Goal: Transaction & Acquisition: Purchase product/service

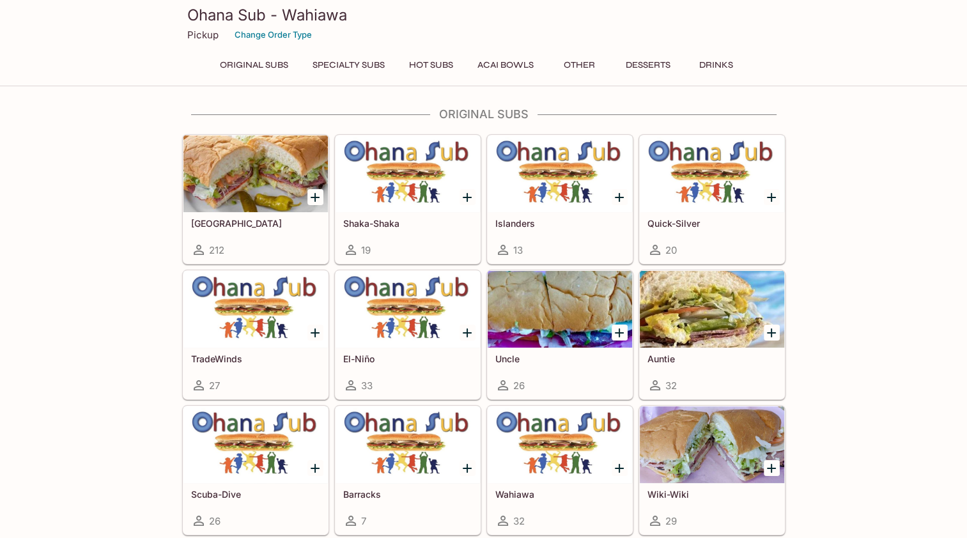
click at [236, 187] on div at bounding box center [255, 173] width 144 height 77
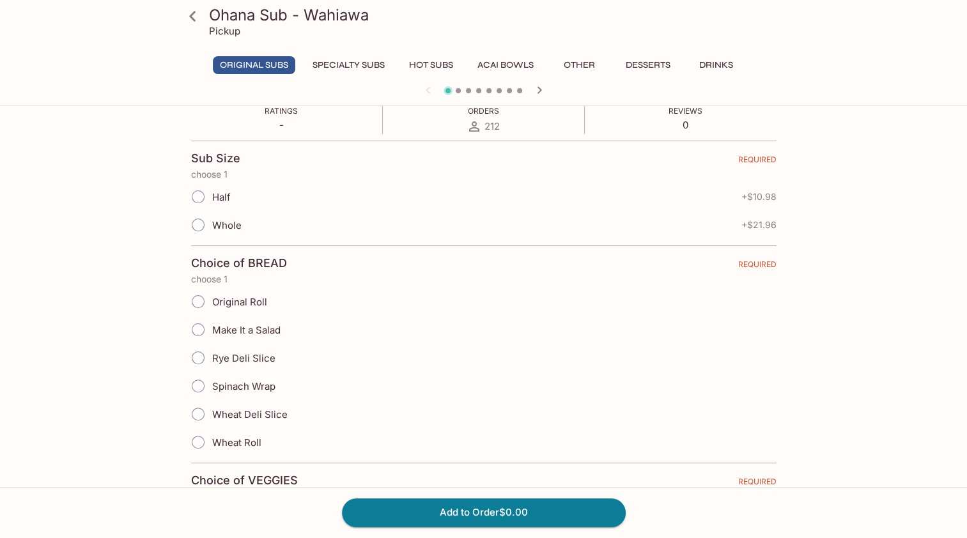
scroll to position [319, 0]
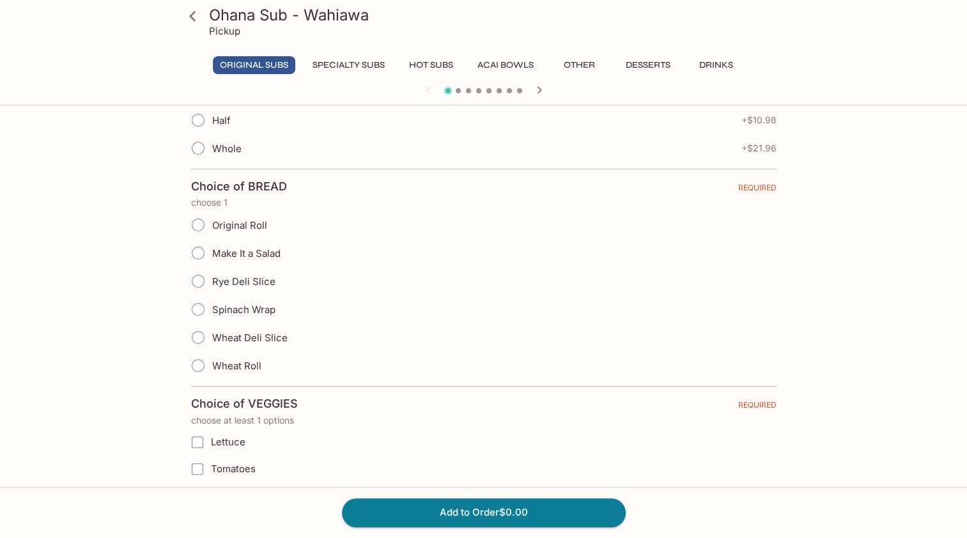
click at [194, 13] on icon at bounding box center [192, 16] width 22 height 22
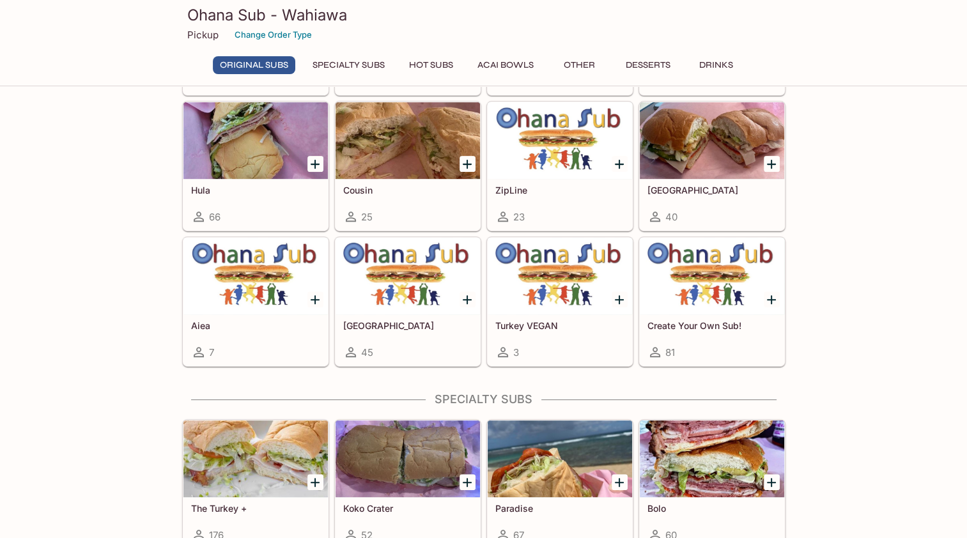
scroll to position [511, 0]
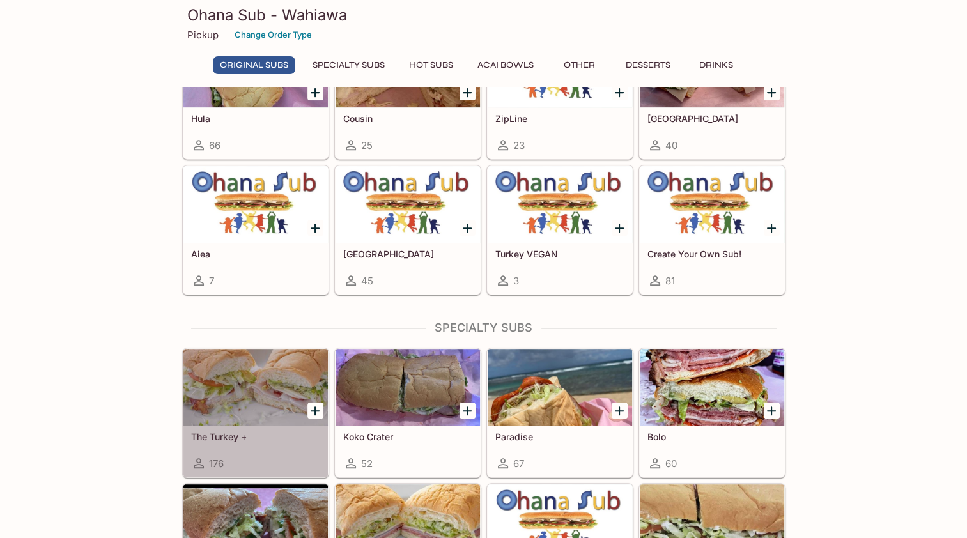
click at [273, 415] on div at bounding box center [255, 387] width 144 height 77
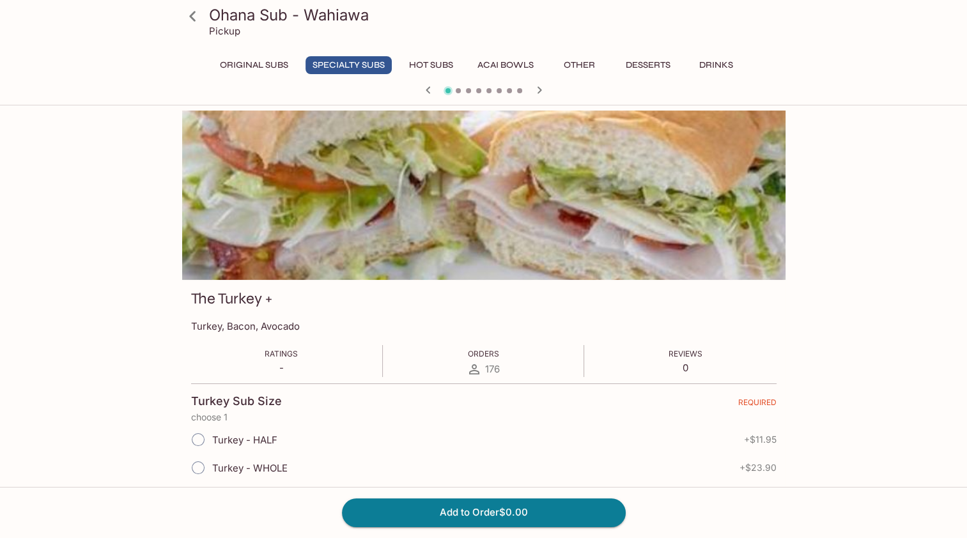
click at [199, 22] on icon at bounding box center [192, 16] width 22 height 22
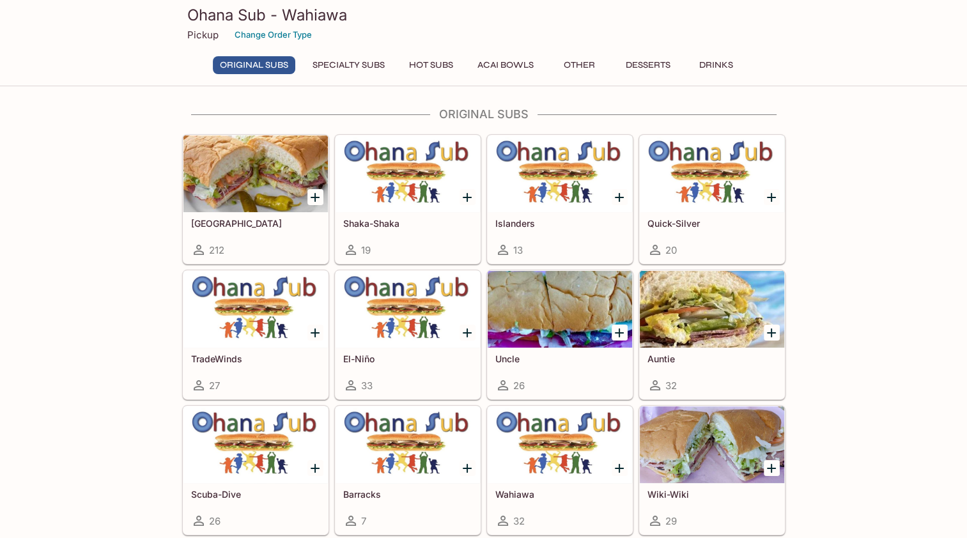
click at [274, 153] on div at bounding box center [255, 173] width 144 height 77
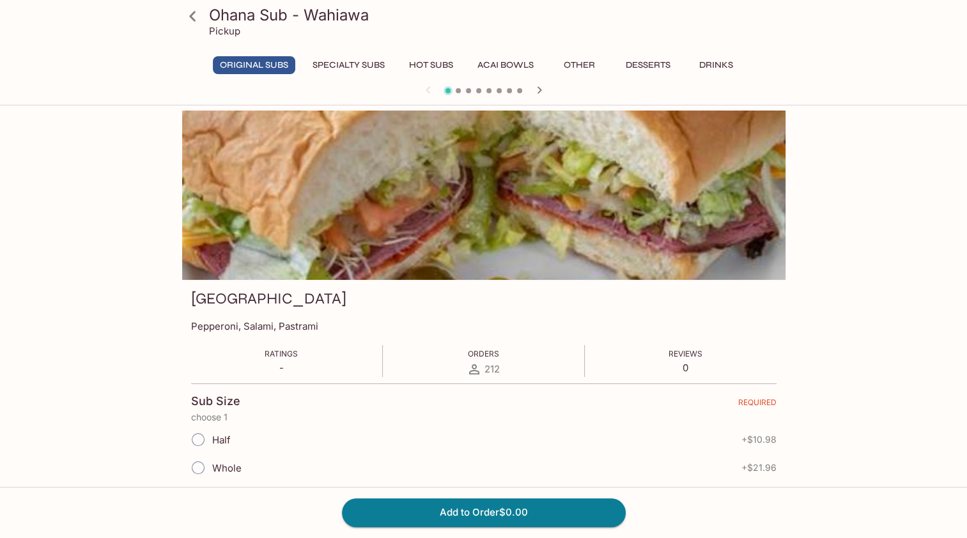
click at [193, 19] on icon at bounding box center [192, 16] width 6 height 10
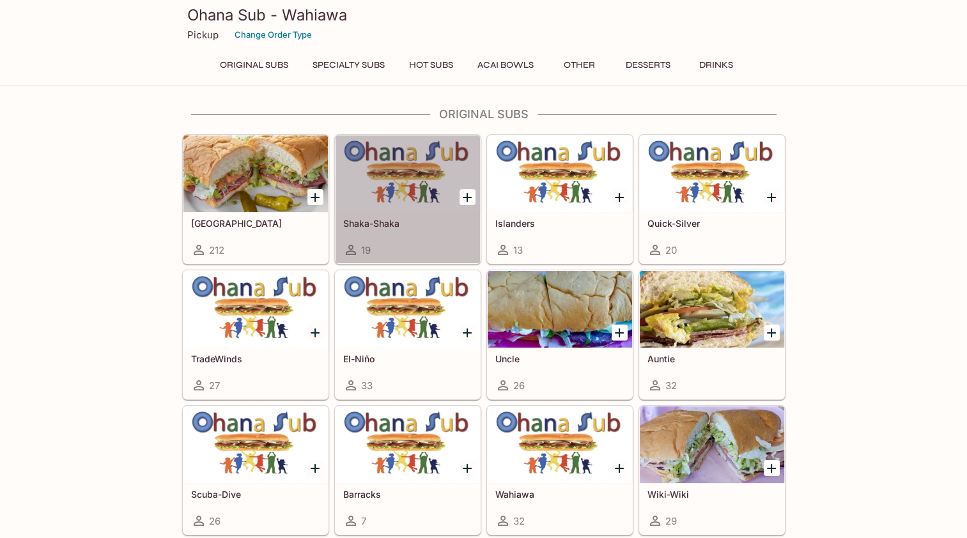
click at [394, 179] on div at bounding box center [407, 173] width 144 height 77
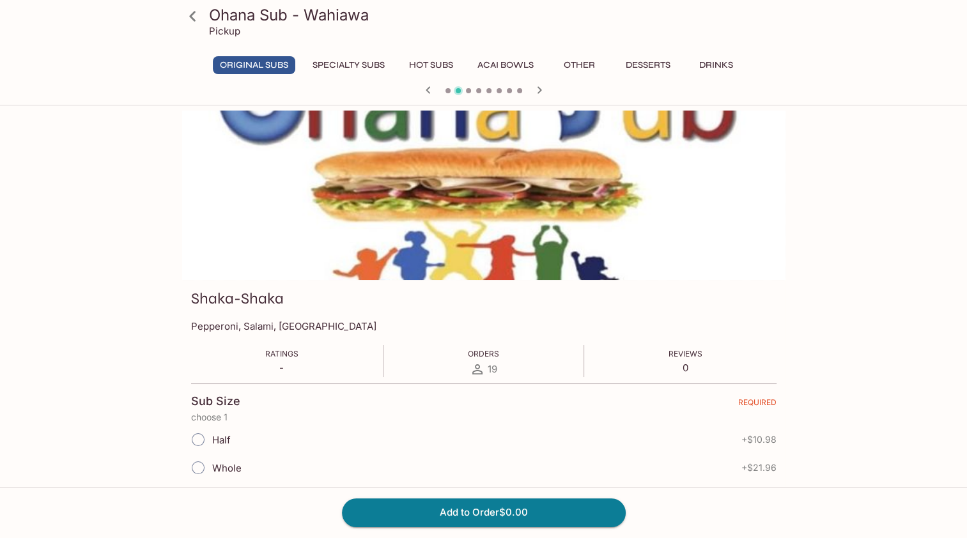
click at [192, 17] on icon at bounding box center [192, 16] width 6 height 10
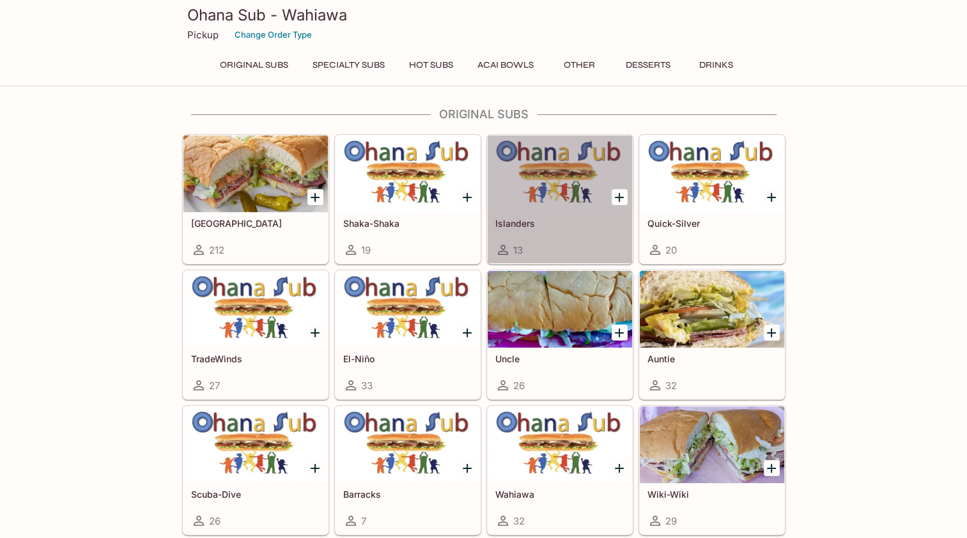
click at [586, 196] on div at bounding box center [559, 173] width 144 height 77
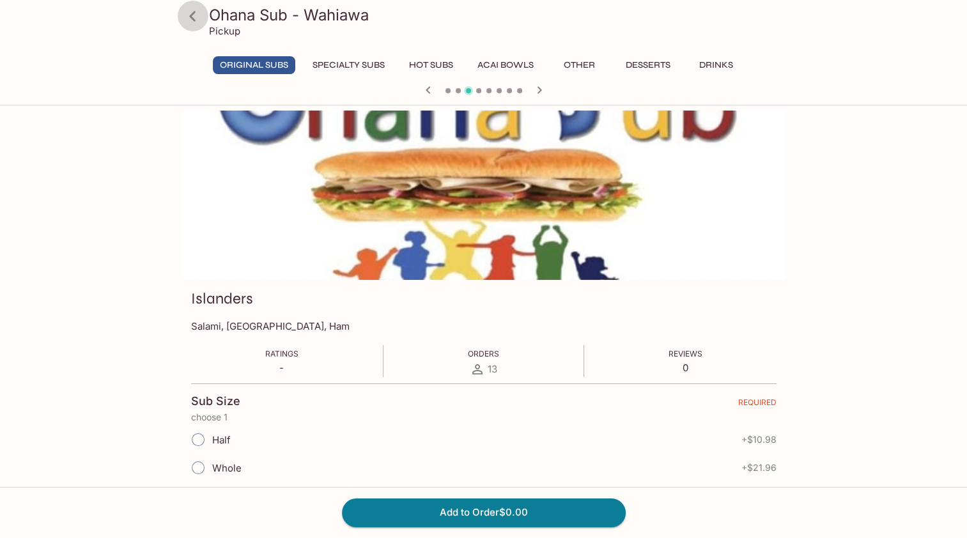
click at [192, 19] on icon at bounding box center [192, 16] width 6 height 10
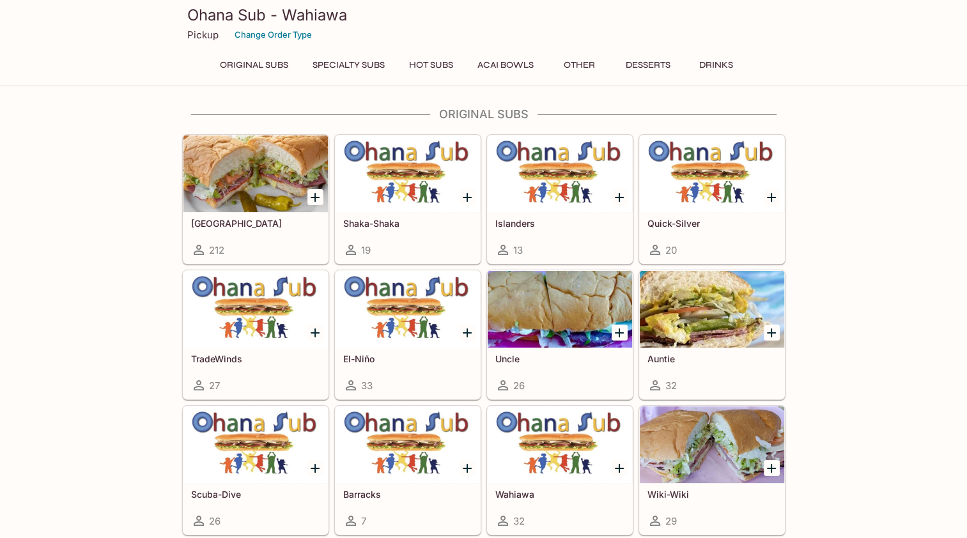
click at [690, 206] on div at bounding box center [712, 173] width 144 height 77
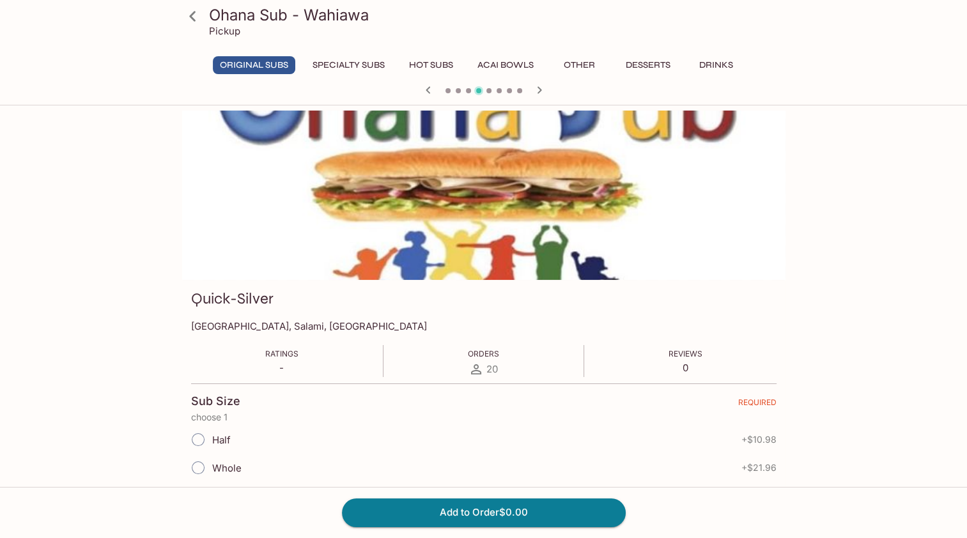
click at [188, 15] on icon at bounding box center [192, 16] width 22 height 22
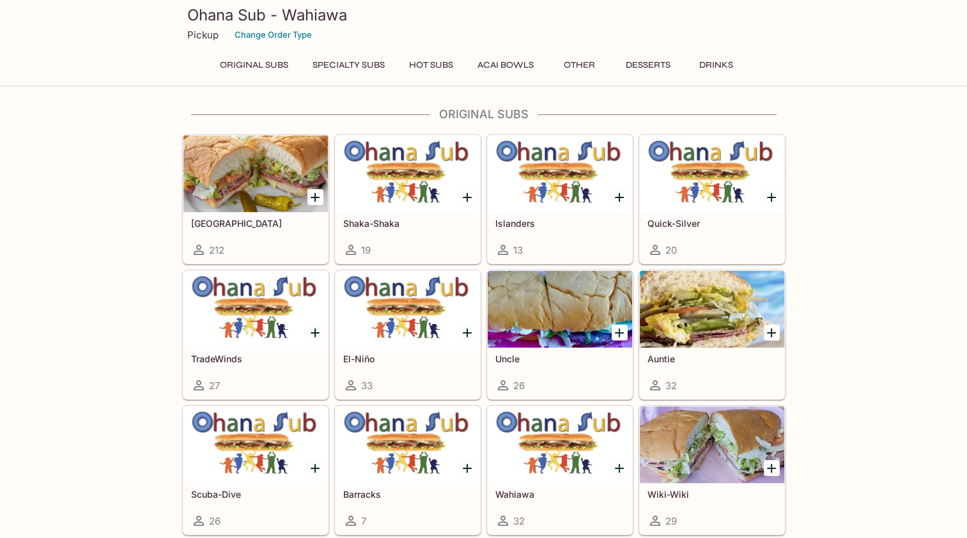
click at [245, 303] on div at bounding box center [255, 309] width 144 height 77
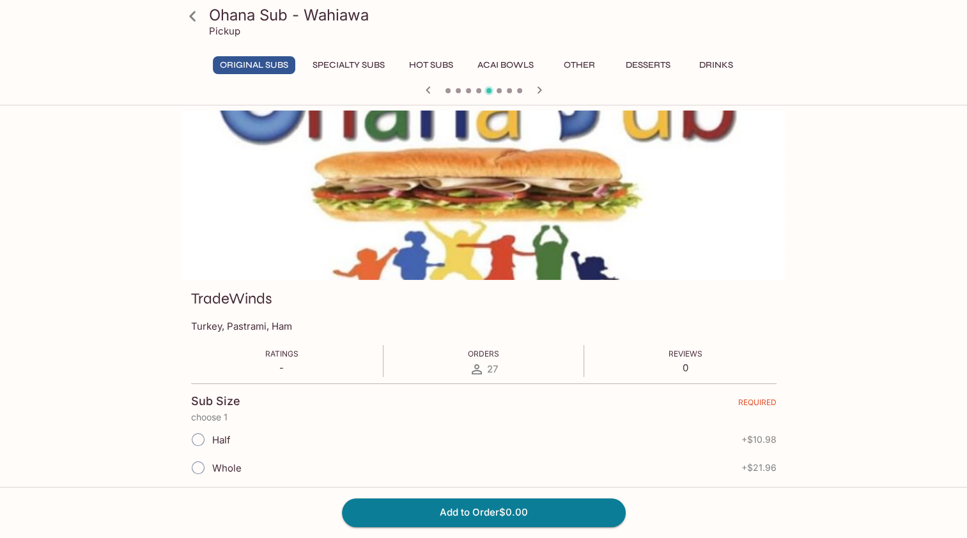
click at [197, 20] on icon at bounding box center [192, 16] width 22 height 22
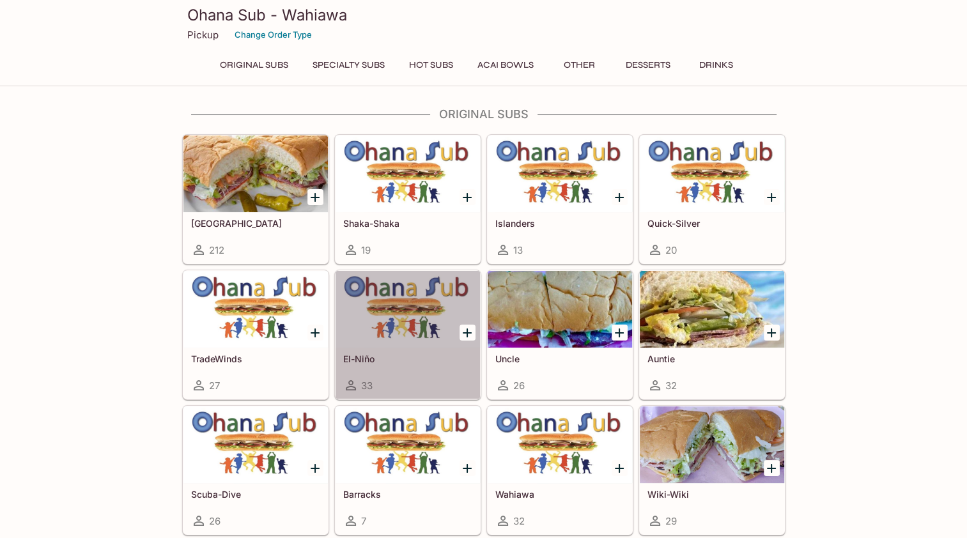
click at [411, 313] on div at bounding box center [407, 309] width 144 height 77
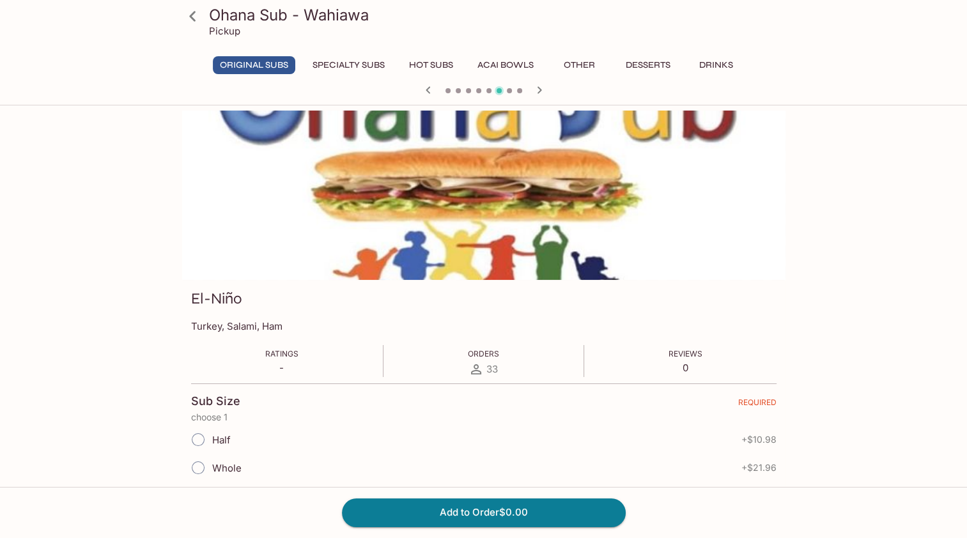
click at [188, 17] on icon at bounding box center [192, 16] width 22 height 22
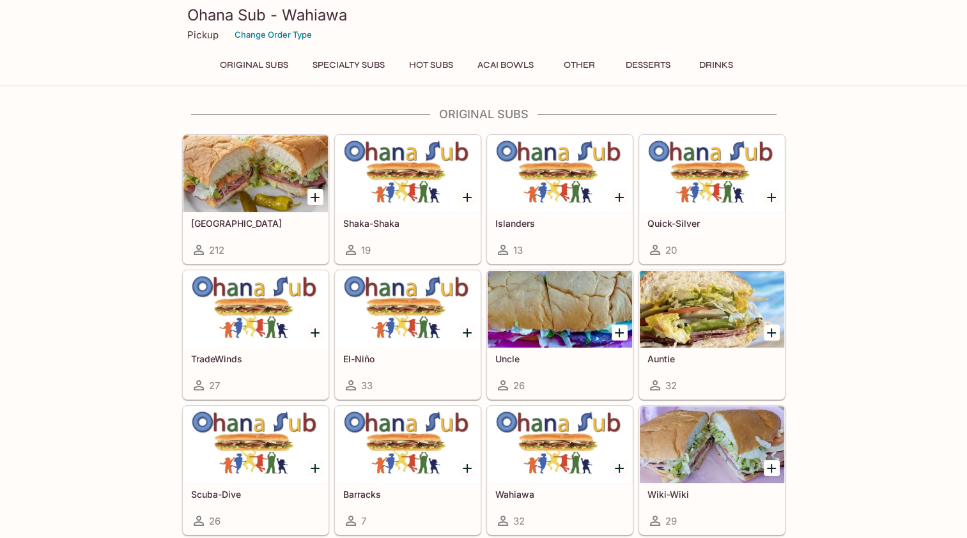
click at [534, 316] on div at bounding box center [559, 309] width 144 height 77
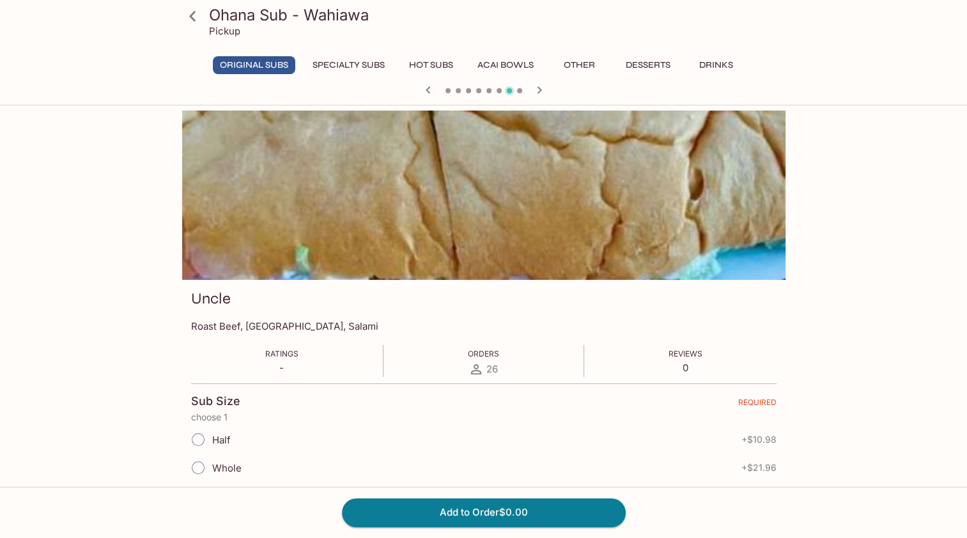
click at [190, 17] on icon at bounding box center [192, 16] width 6 height 10
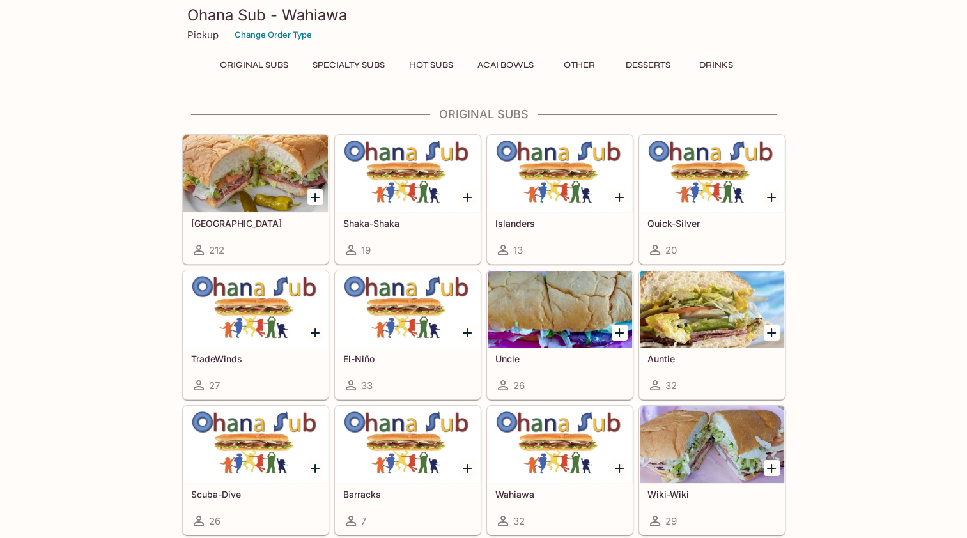
click at [708, 343] on div at bounding box center [712, 309] width 144 height 77
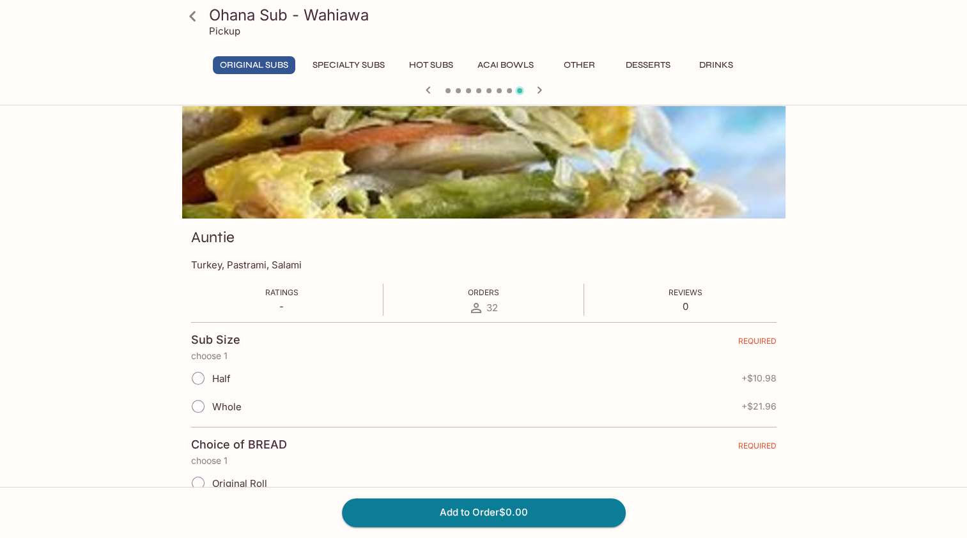
scroll to position [128, 0]
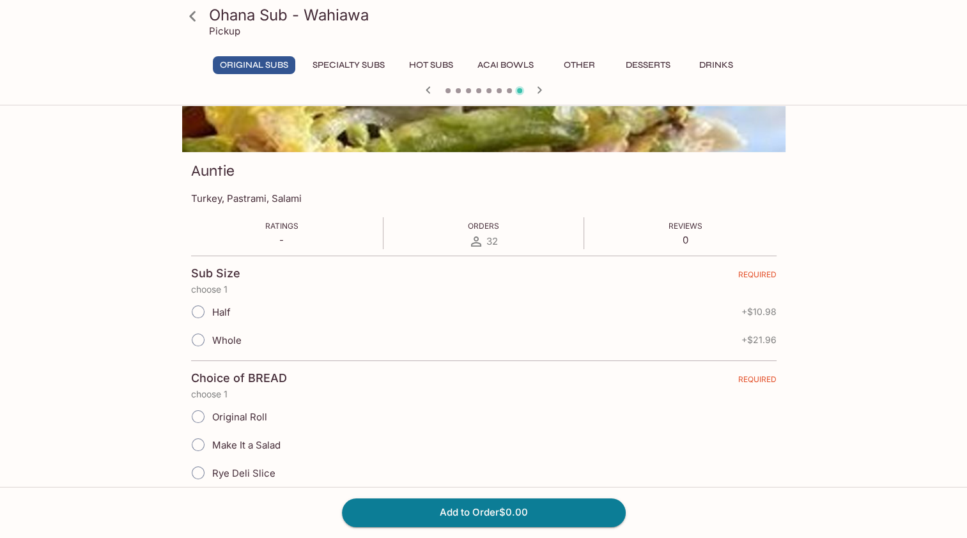
click at [214, 309] on span "Half" at bounding box center [221, 312] width 19 height 12
click at [211, 309] on input "Half" at bounding box center [198, 311] width 27 height 27
radio input "true"
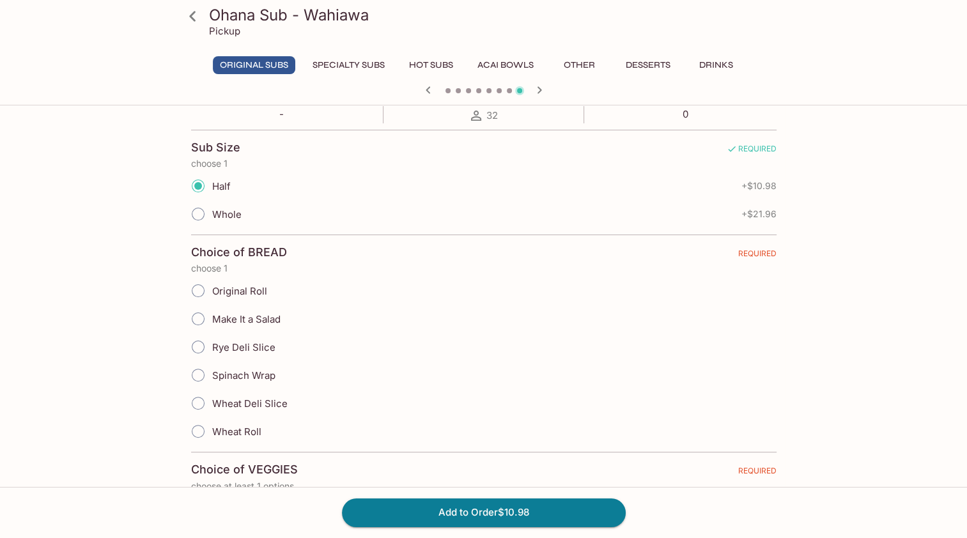
scroll to position [256, 0]
click at [208, 368] on input "Spinach Wrap" at bounding box center [198, 373] width 27 height 27
radio input "true"
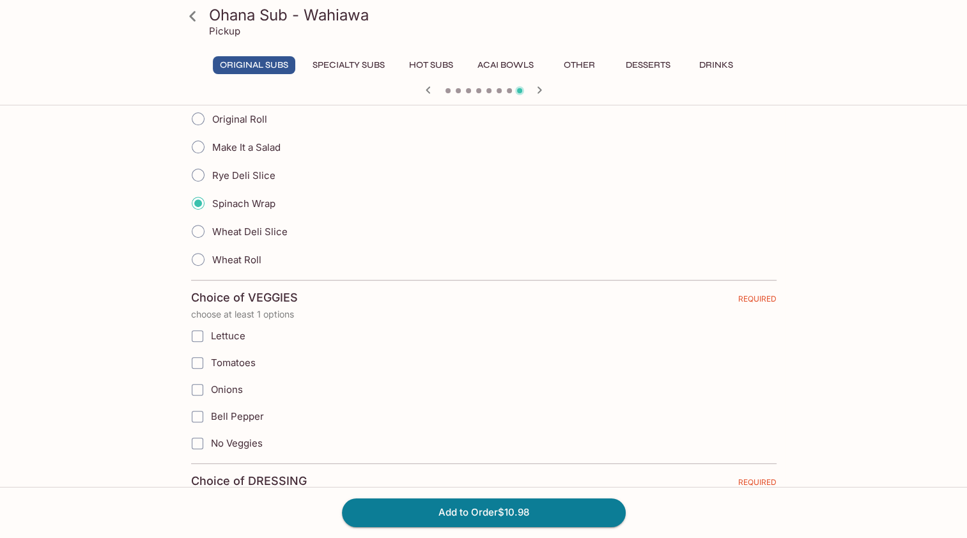
scroll to position [511, 0]
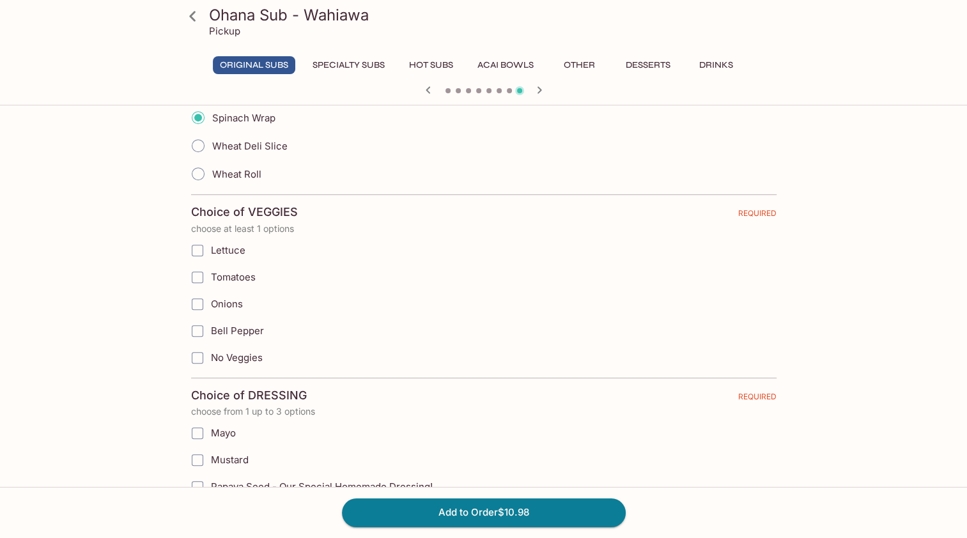
click at [222, 245] on span "Lettuce" at bounding box center [228, 250] width 35 height 12
click at [210, 245] on input "Lettuce" at bounding box center [198, 251] width 26 height 26
checkbox input "true"
click at [222, 271] on span "Tomatoes" at bounding box center [233, 277] width 45 height 12
click at [210, 268] on input "Tomatoes" at bounding box center [198, 278] width 26 height 26
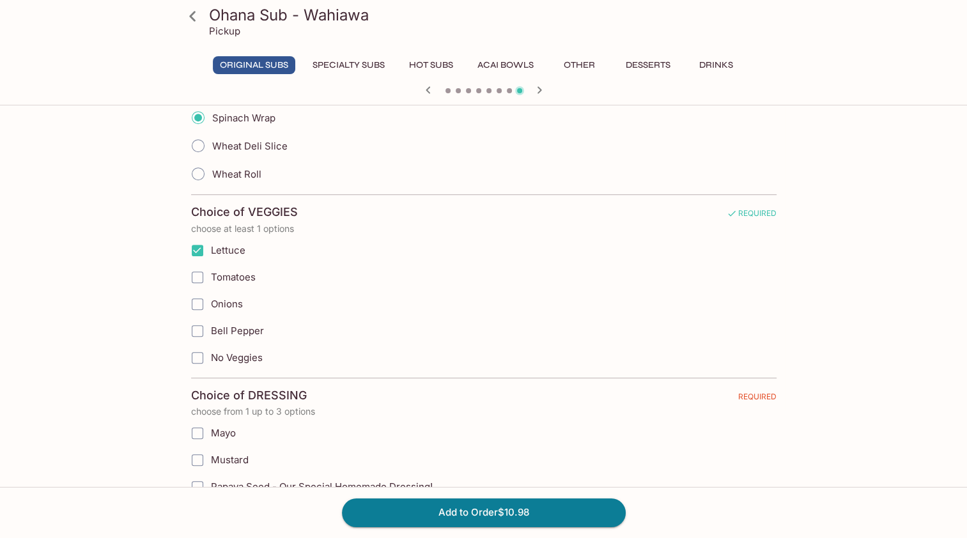
checkbox input "true"
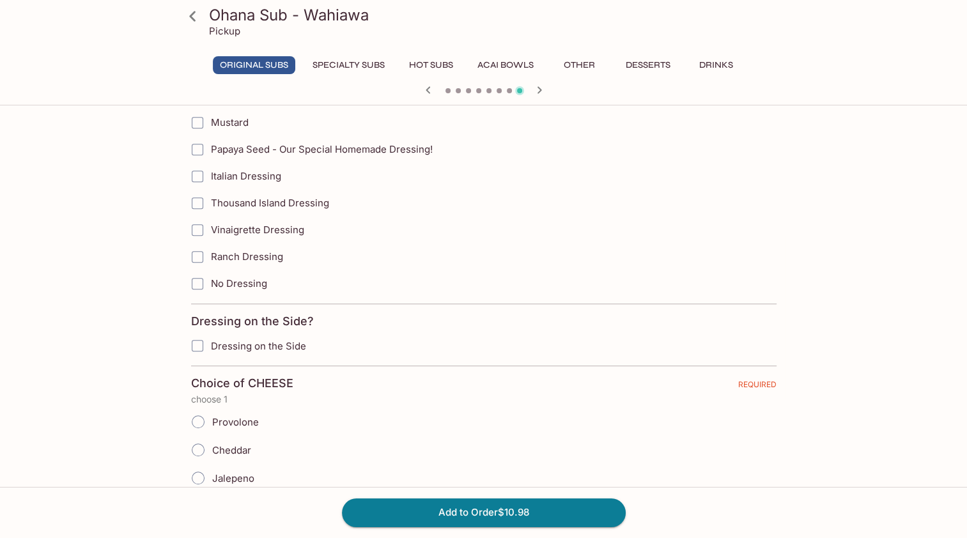
scroll to position [767, 0]
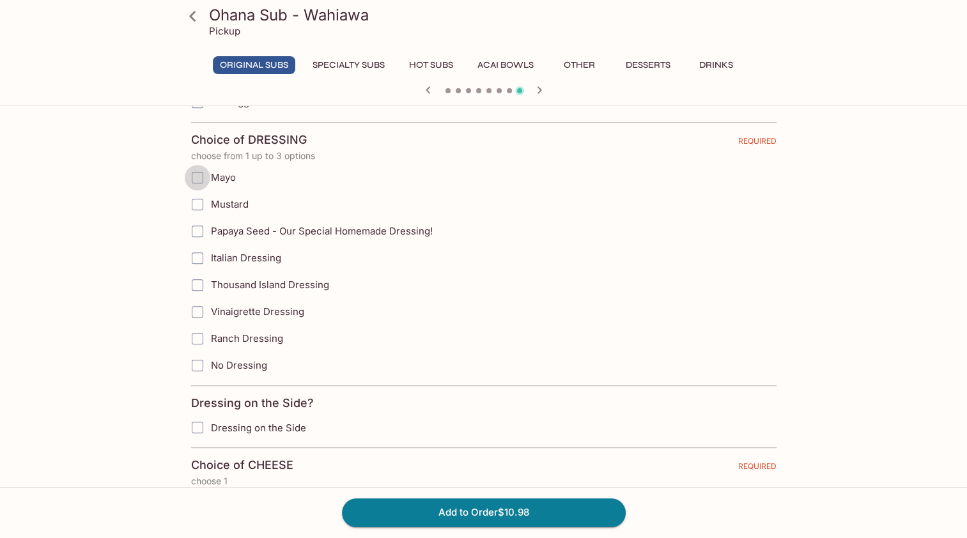
click at [204, 170] on input "Mayo" at bounding box center [198, 178] width 26 height 26
checkbox input "true"
click at [201, 192] on input "Mustard" at bounding box center [198, 205] width 26 height 26
checkbox input "true"
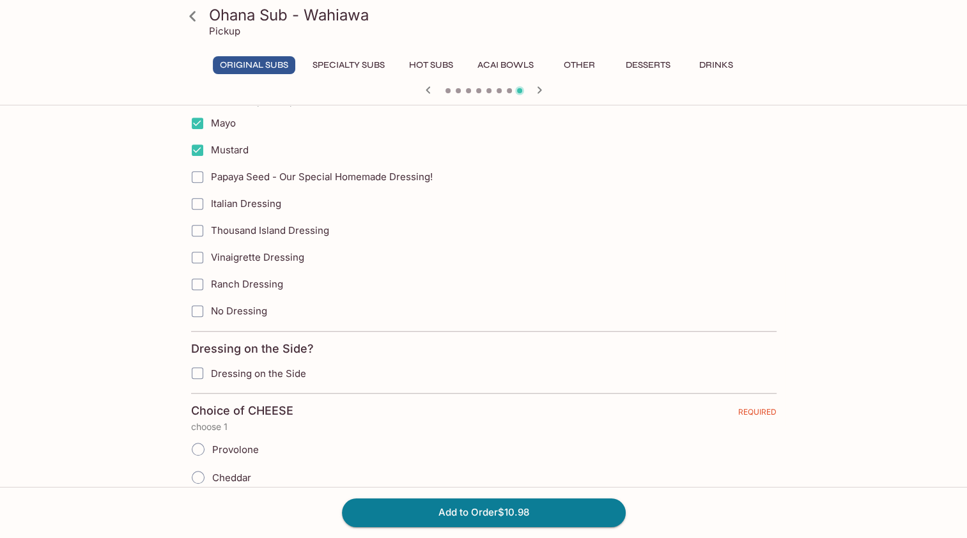
scroll to position [894, 0]
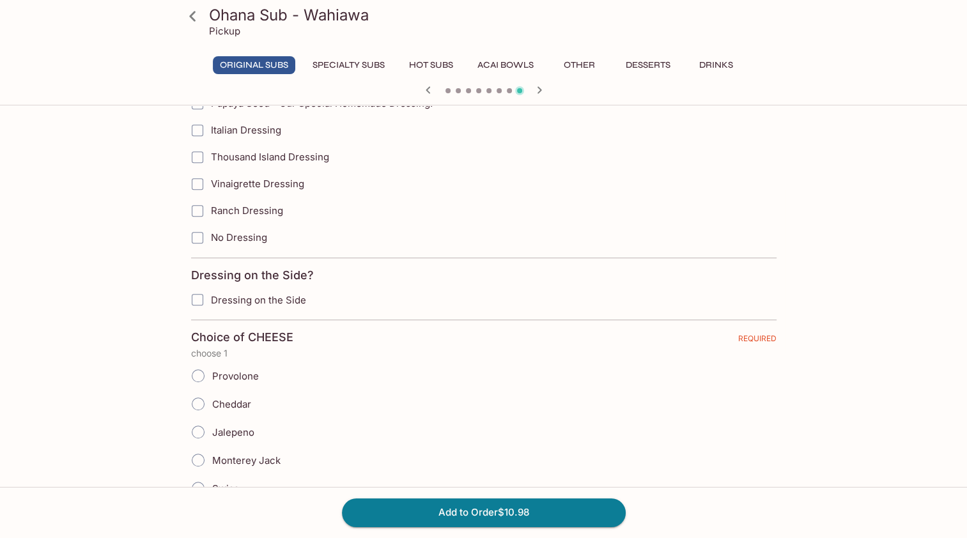
click at [239, 124] on span "Italian Dressing" at bounding box center [246, 130] width 70 height 12
click at [210, 123] on input "Italian Dressing" at bounding box center [198, 131] width 26 height 26
checkbox input "true"
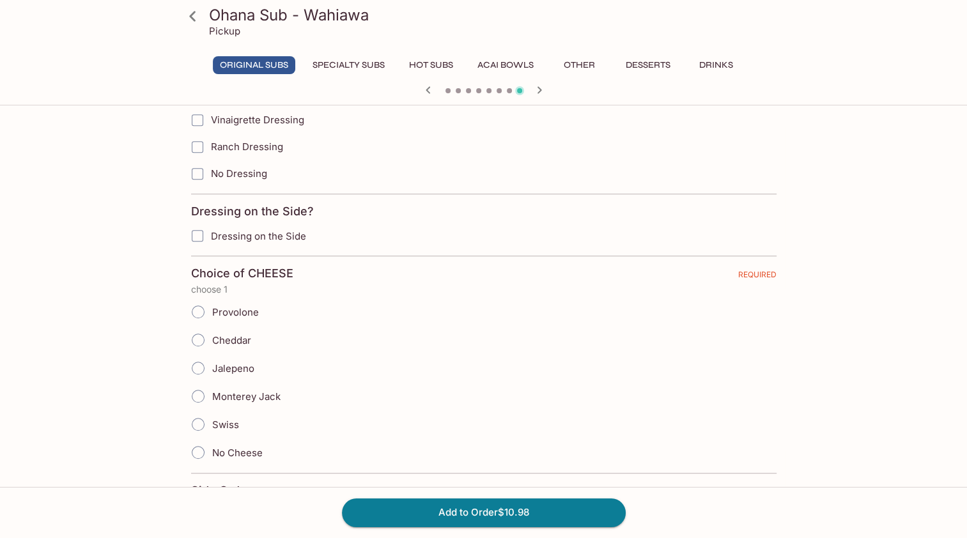
scroll to position [1022, 0]
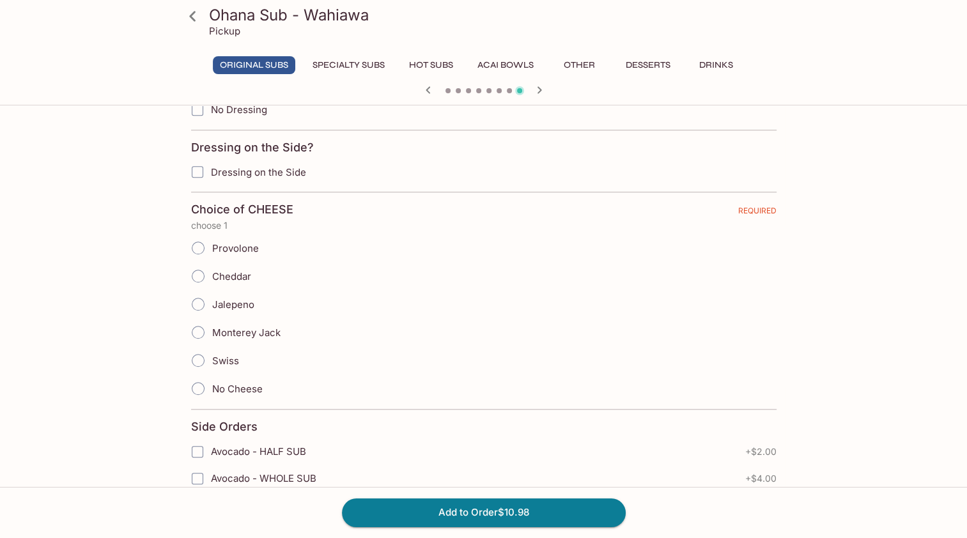
click at [210, 265] on input "Cheddar" at bounding box center [198, 276] width 27 height 27
radio input "true"
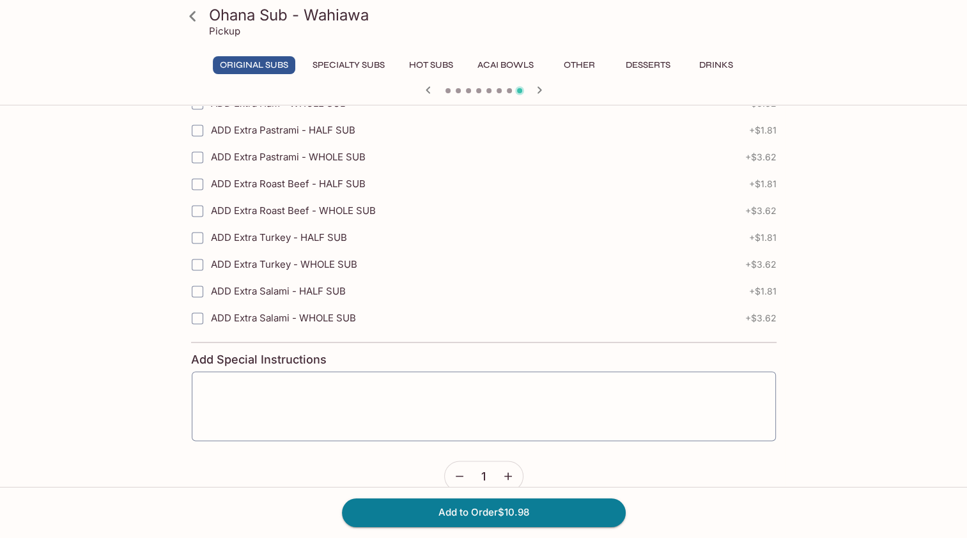
scroll to position [1976, 0]
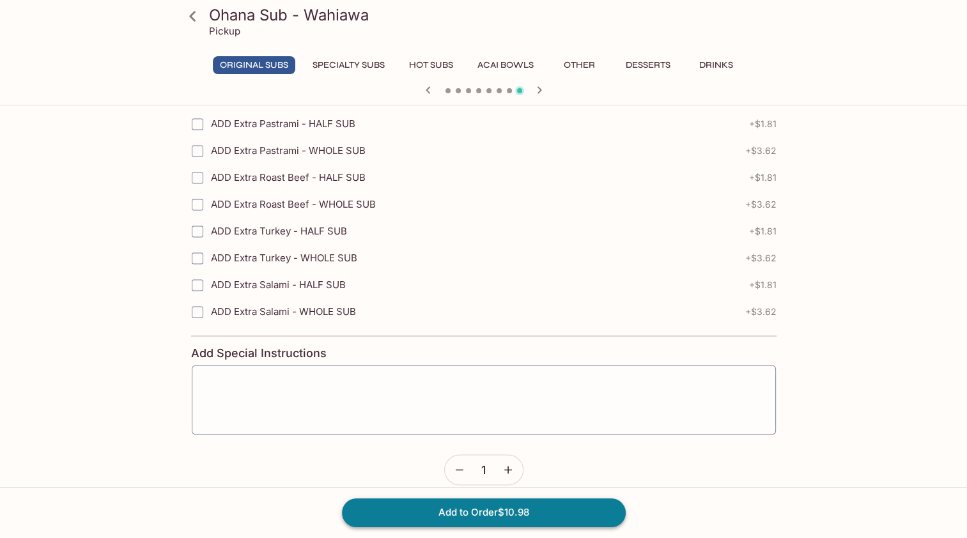
click at [486, 514] on button "Add to Order $10.98" at bounding box center [484, 512] width 284 height 28
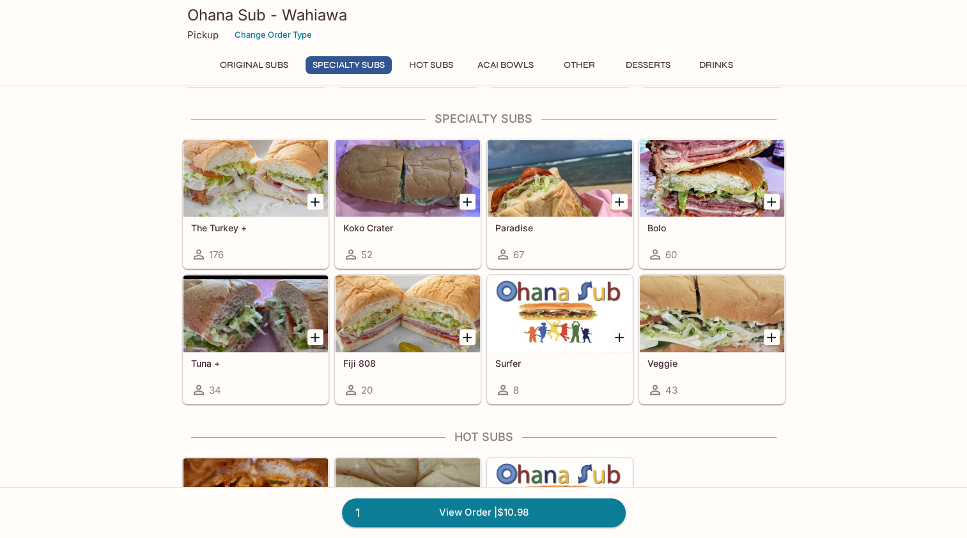
scroll to position [894, 0]
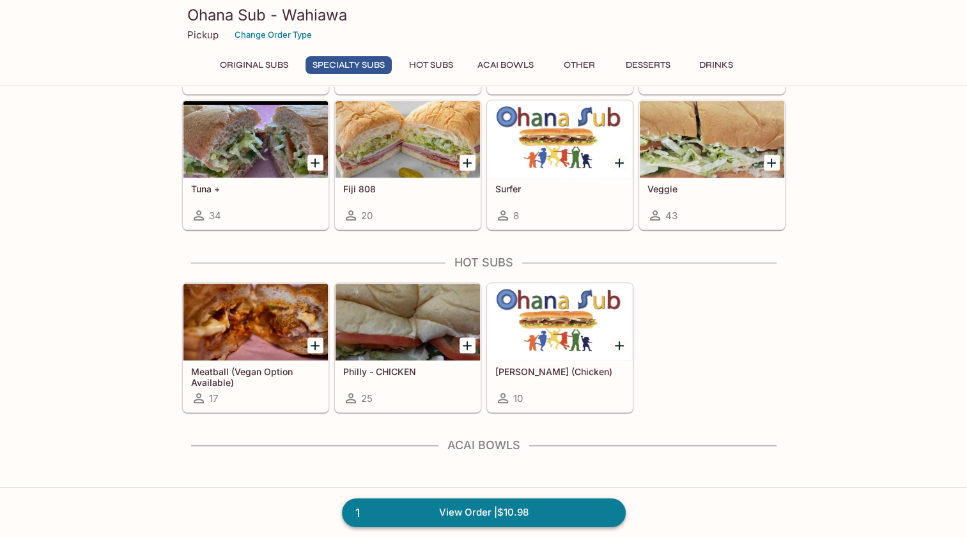
click at [541, 520] on link "1 View Order | $10.98" at bounding box center [484, 512] width 284 height 28
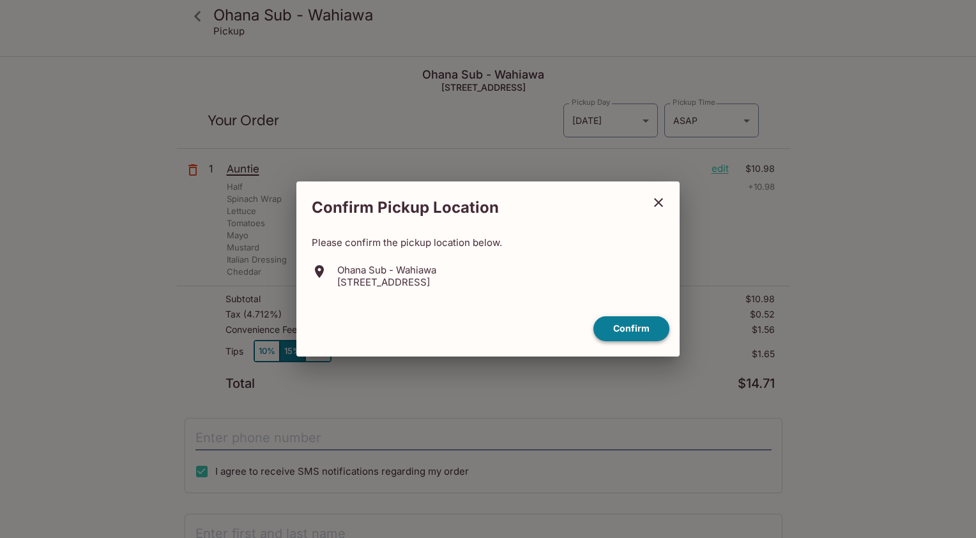
click at [621, 326] on button "Confirm" at bounding box center [632, 328] width 76 height 25
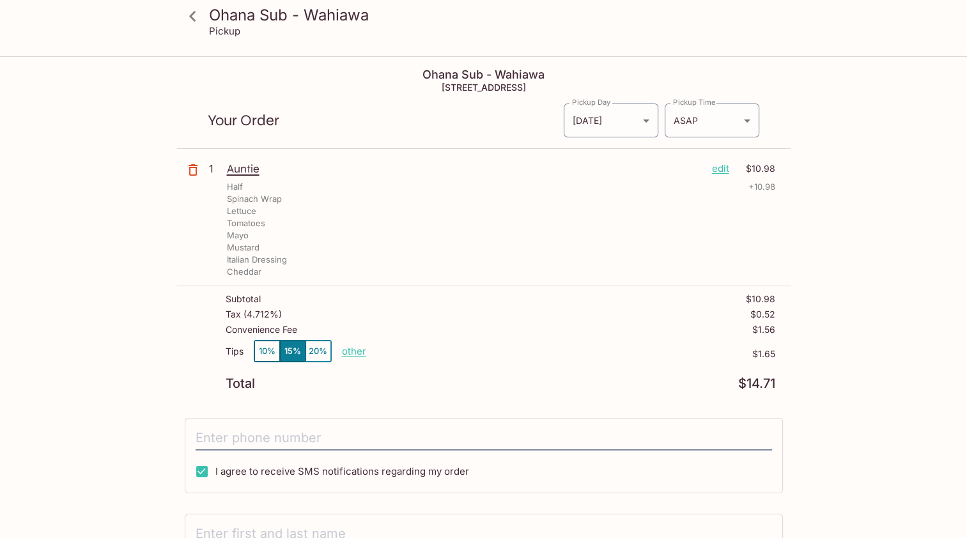
click at [261, 346] on button "10%" at bounding box center [267, 351] width 26 height 21
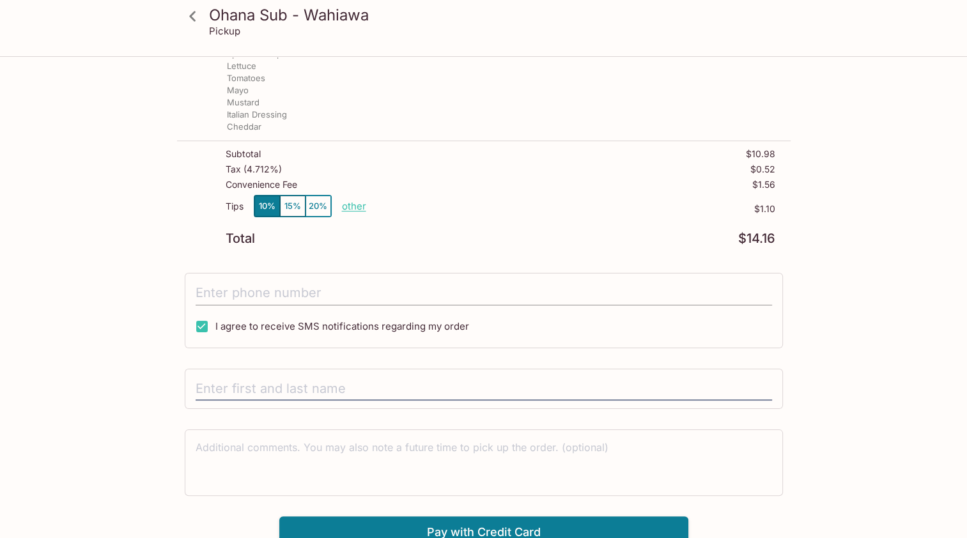
scroll to position [153, 0]
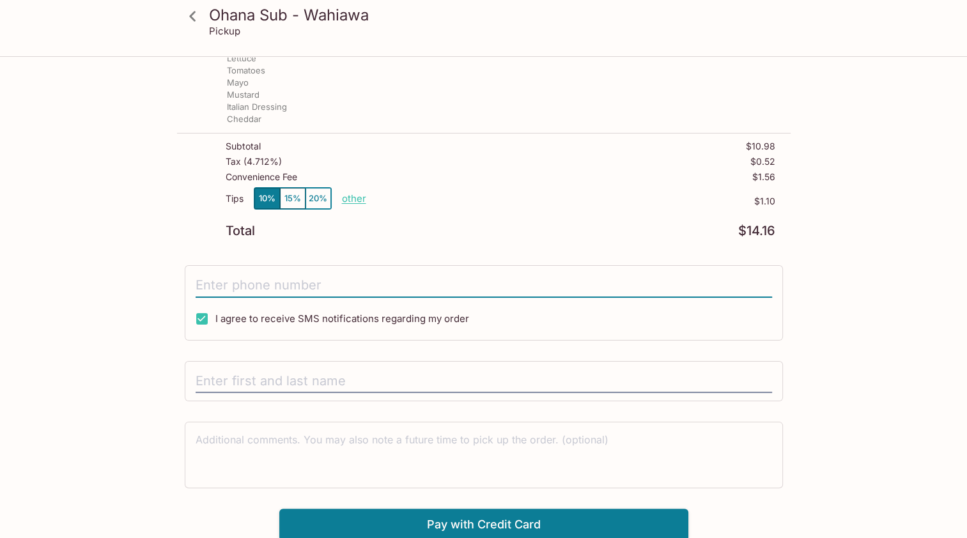
click at [259, 286] on input "tel" at bounding box center [484, 285] width 576 height 24
type input "[PHONE_NUMBER]"
type input "[PERSON_NAME]"
click at [516, 518] on button "Pay with Credit Card" at bounding box center [483, 525] width 409 height 32
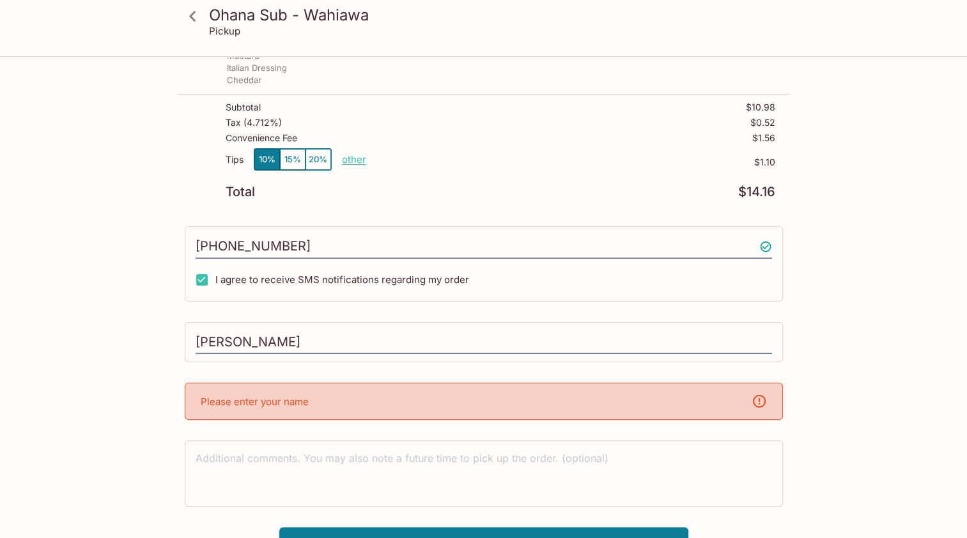
scroll to position [210, 0]
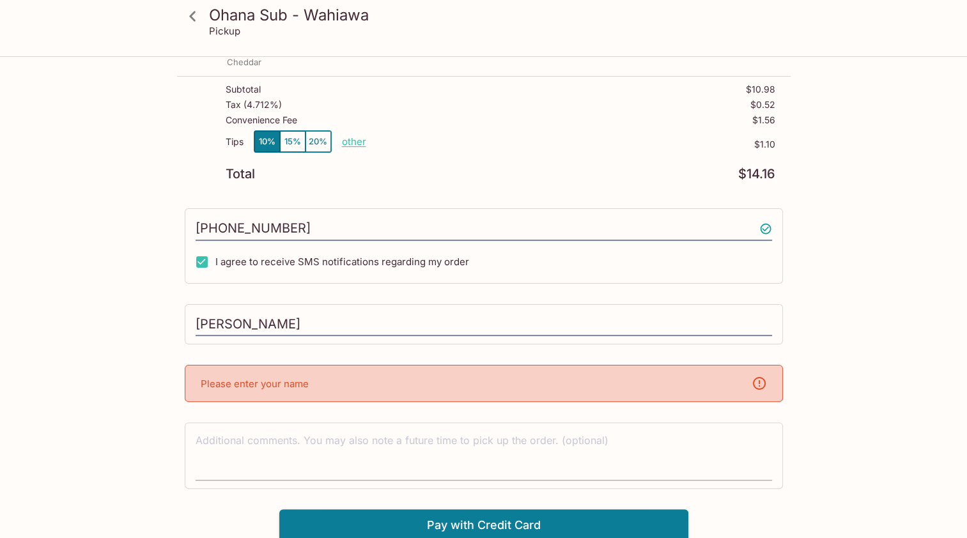
click at [328, 463] on textarea at bounding box center [484, 455] width 576 height 44
click at [320, 321] on input "[PERSON_NAME]" at bounding box center [484, 324] width 576 height 24
click at [221, 337] on div "Ohana Sub - Wahiawa [STREET_ADDRESS] Your Order Pickup Day [DATE] [DATE] Pickup…" at bounding box center [483, 194] width 613 height 693
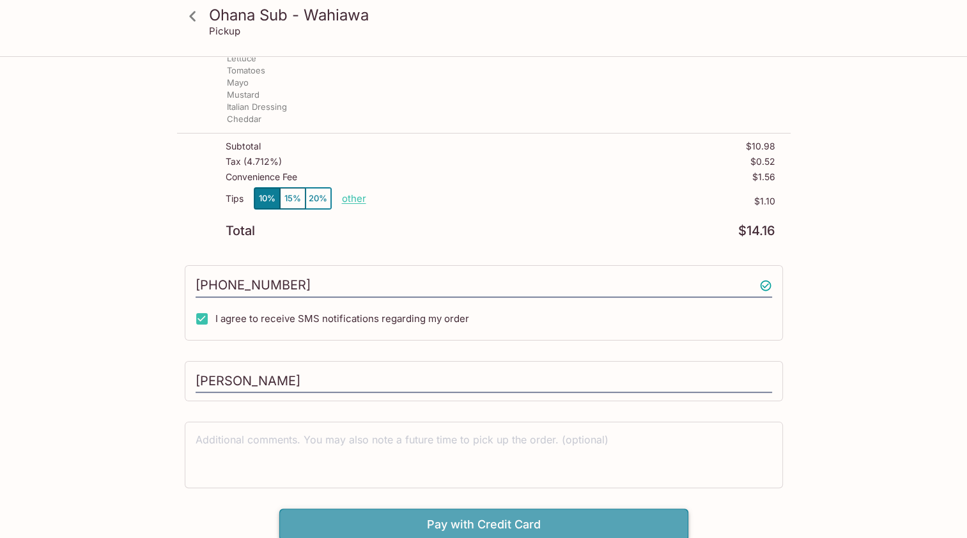
click at [349, 521] on button "Pay with Credit Card" at bounding box center [483, 525] width 409 height 32
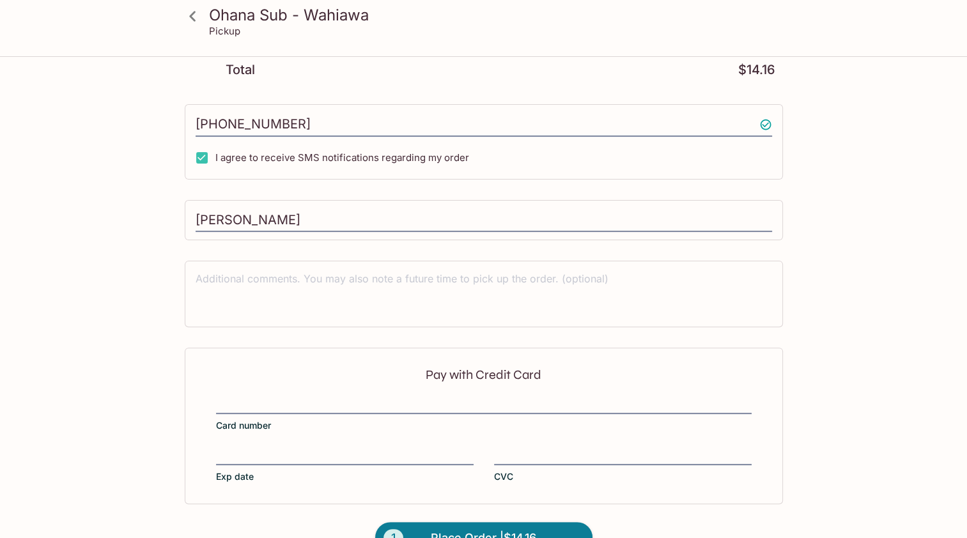
scroll to position [344, 0]
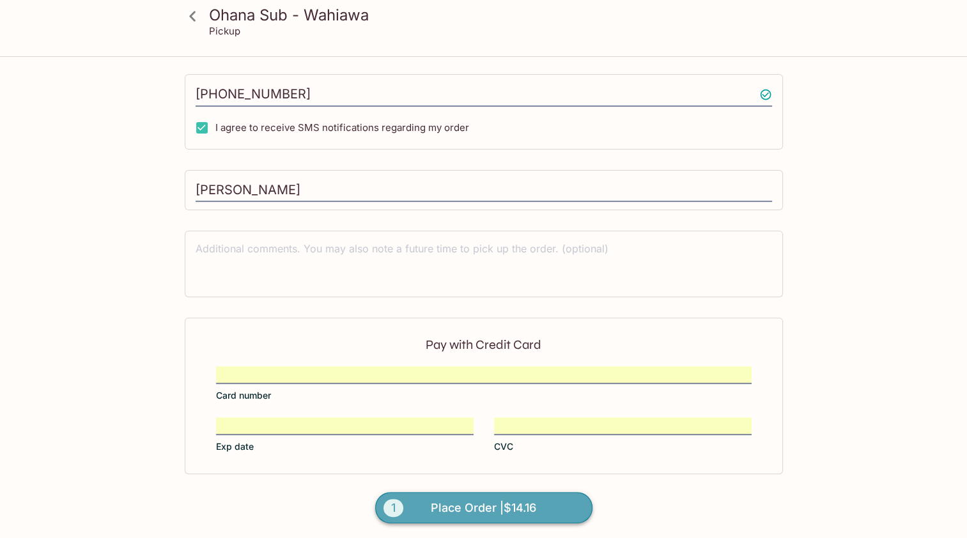
click at [511, 498] on span "Place Order | $14.16" at bounding box center [483, 508] width 105 height 20
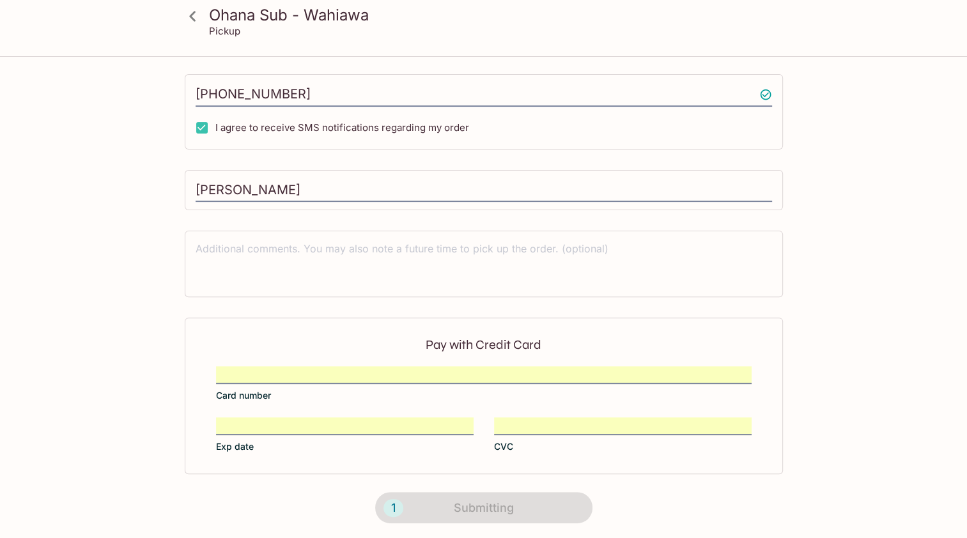
scroll to position [201, 0]
